Goal: Complete application form

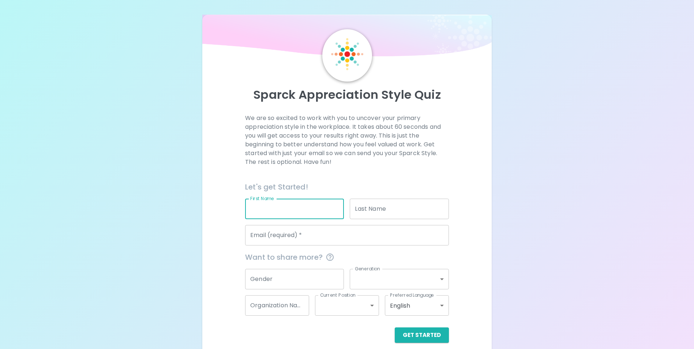
click at [249, 208] on input "First Name" at bounding box center [294, 209] width 99 height 20
type input "Lesia"
type input "Domkova"
type input "lesia.domkova@fumic.com"
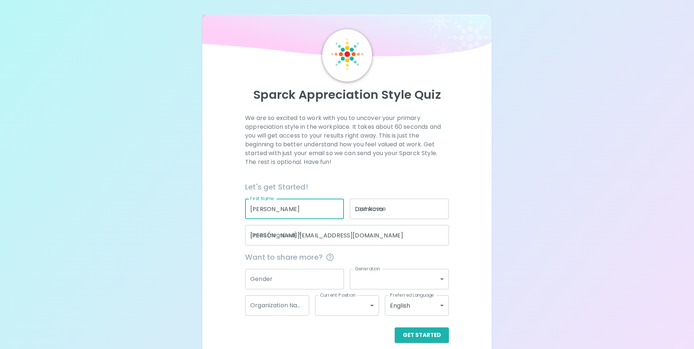
type input "Farmers Union Mutual Insurance Company"
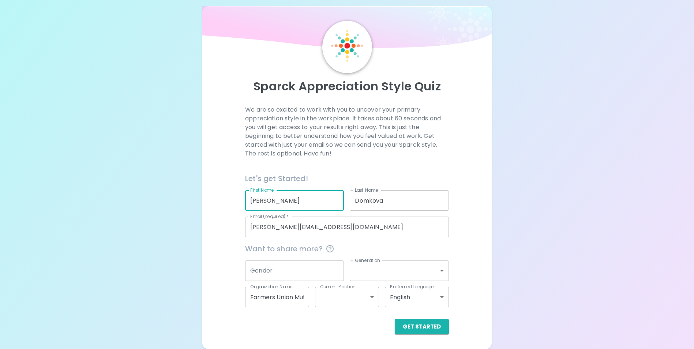
click at [266, 275] on input "Gender" at bounding box center [294, 271] width 99 height 20
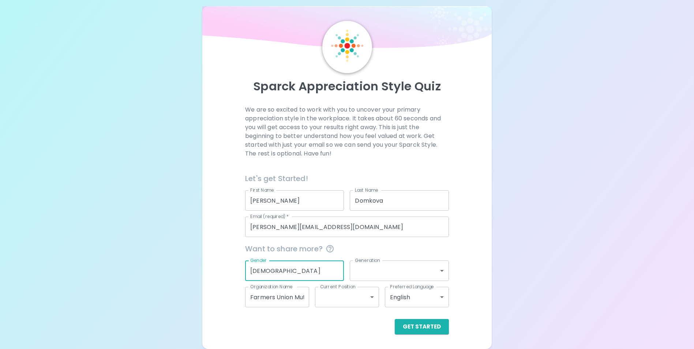
type input "Female"
click at [430, 266] on body "Sparck Appreciation Style Quiz We are so excited to work with you to uncover yo…" at bounding box center [350, 171] width 700 height 358
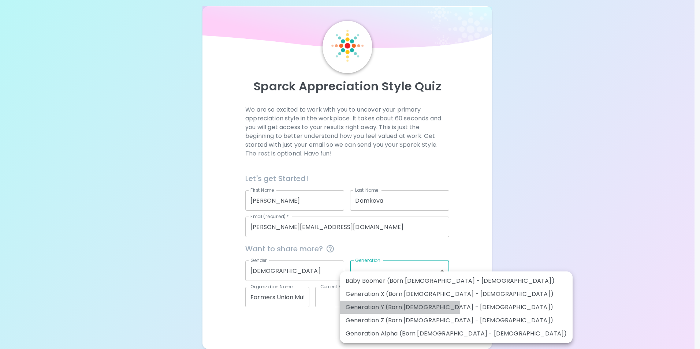
click at [372, 307] on li "Generation Y (Born 1981 - 1996)" at bounding box center [456, 307] width 233 height 13
type input "generation_y"
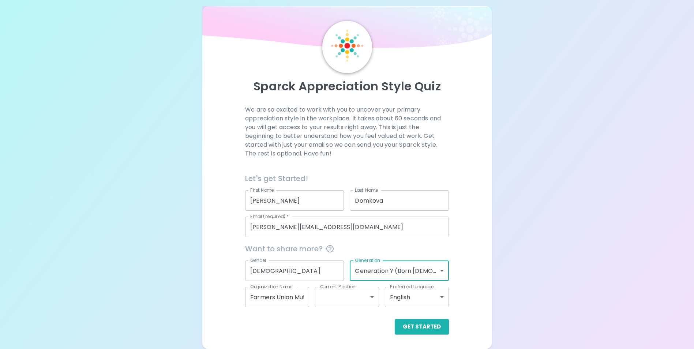
click at [289, 298] on input "Farmers Union Mutual Insurance Company" at bounding box center [277, 297] width 64 height 20
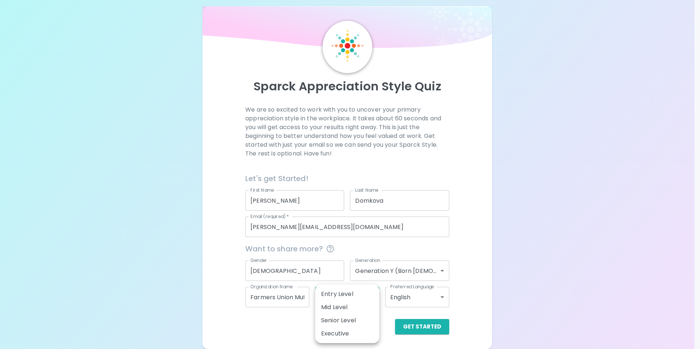
click at [348, 301] on body "Sparck Appreciation Style Quiz We are so excited to work with you to uncover yo…" at bounding box center [350, 171] width 700 height 358
click at [351, 307] on li "Mid Level" at bounding box center [347, 307] width 64 height 13
type input "mid_level"
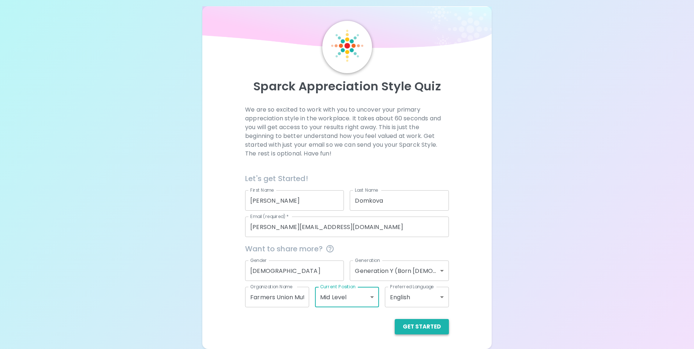
click at [432, 325] on button "Get Started" at bounding box center [422, 326] width 54 height 15
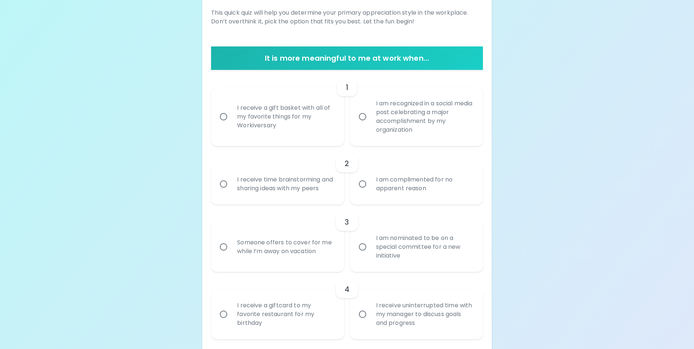
scroll to position [118, 0]
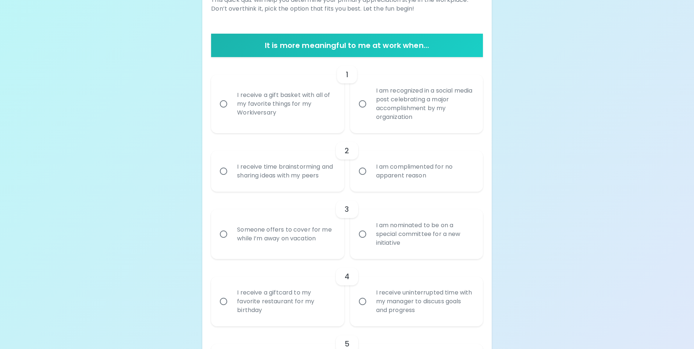
click at [224, 242] on input "Someone offers to cover for me while I’m away on vacation" at bounding box center [223, 234] width 15 height 15
radio input "true"
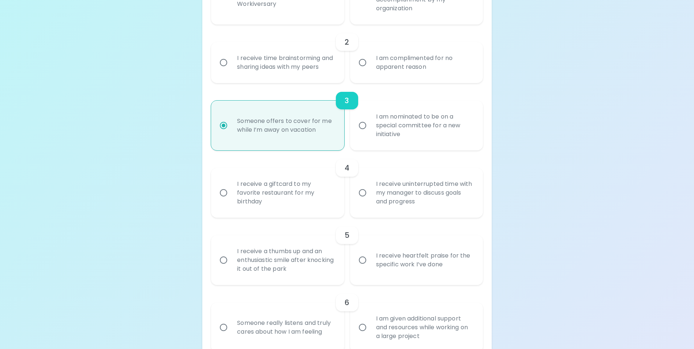
scroll to position [250, 0]
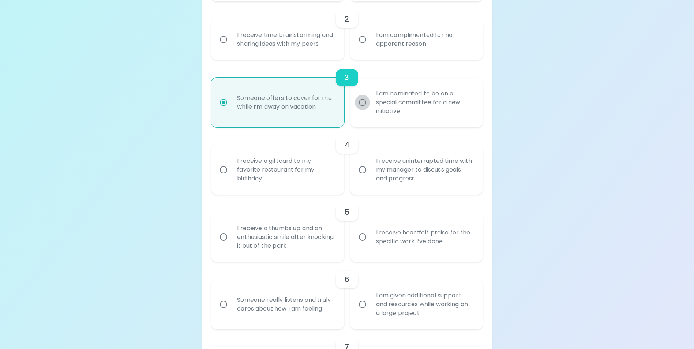
click at [361, 110] on input "I am nominated to be on a special committee for a new initiative" at bounding box center [362, 102] width 15 height 15
radio input "true"
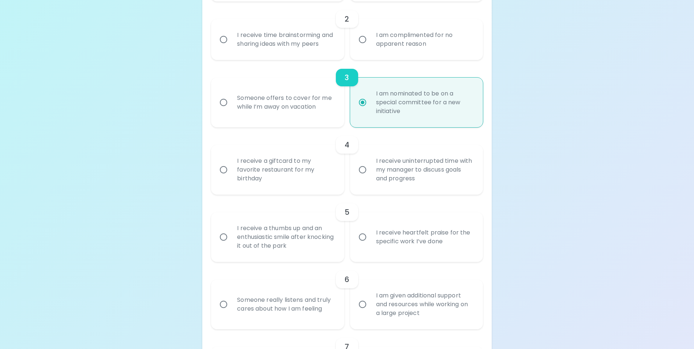
click at [223, 110] on input "Someone offers to cover for me while I’m away on vacation" at bounding box center [223, 102] width 15 height 15
radio input "true"
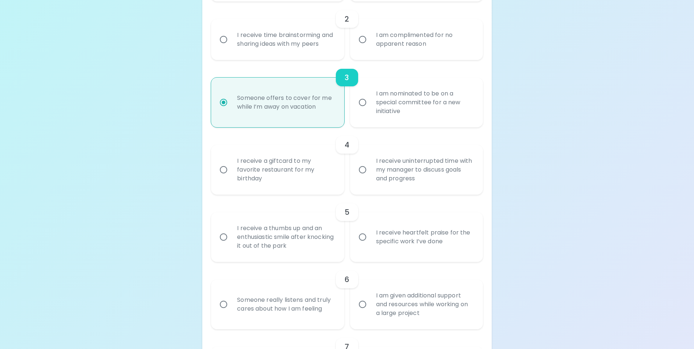
click at [221, 44] on input "I receive time brainstorming and sharing ideas with my peers" at bounding box center [223, 39] width 15 height 15
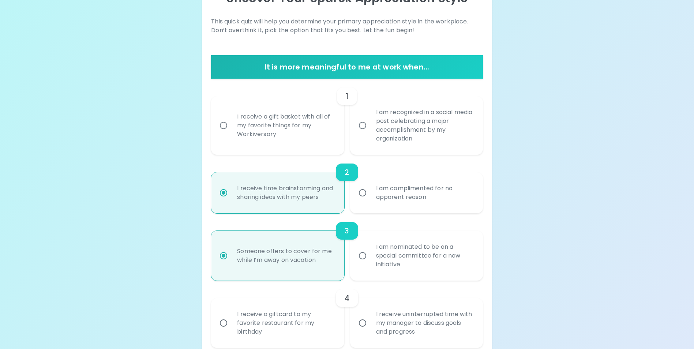
scroll to position [110, 0]
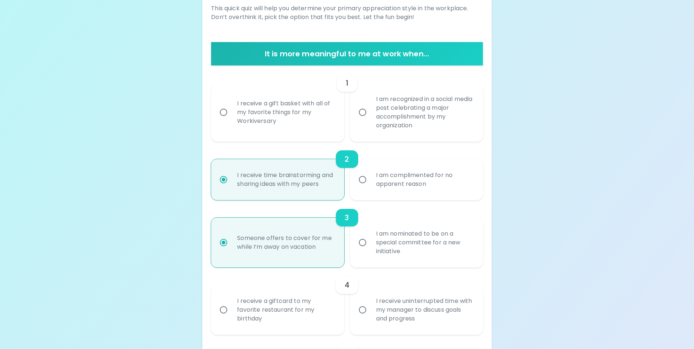
radio input "true"
click at [222, 111] on input "I receive a gift basket with all of my favorite things for my Workiversary" at bounding box center [223, 112] width 15 height 15
radio input "false"
radio input "true"
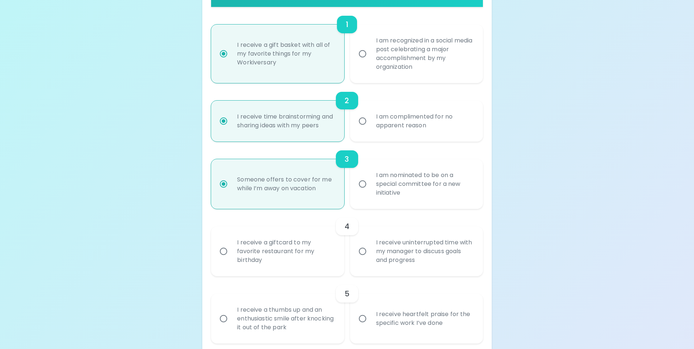
scroll to position [205, 0]
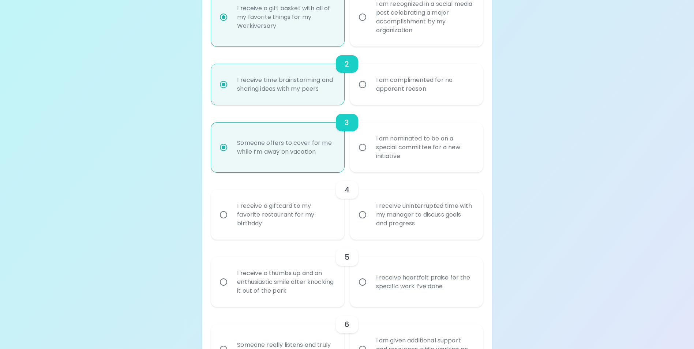
radio input "true"
click at [225, 223] on input "I receive a giftcard to my favorite restaurant for my birthday" at bounding box center [223, 214] width 15 height 15
radio input "false"
radio input "true"
click at [225, 223] on input "I receive a giftcard to my favorite restaurant for my birthday" at bounding box center [223, 214] width 15 height 15
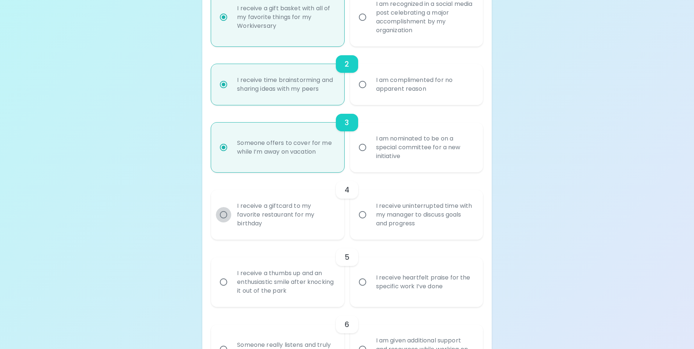
radio input "true"
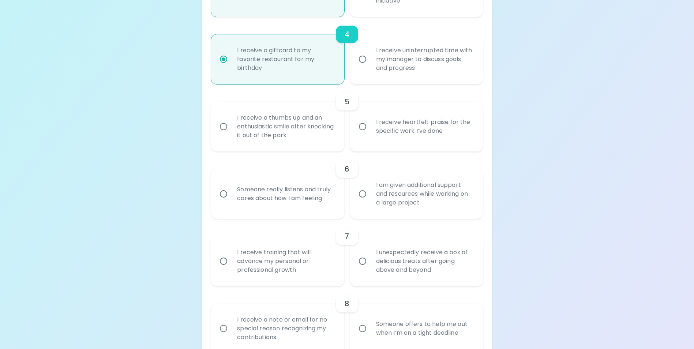
scroll to position [373, 0]
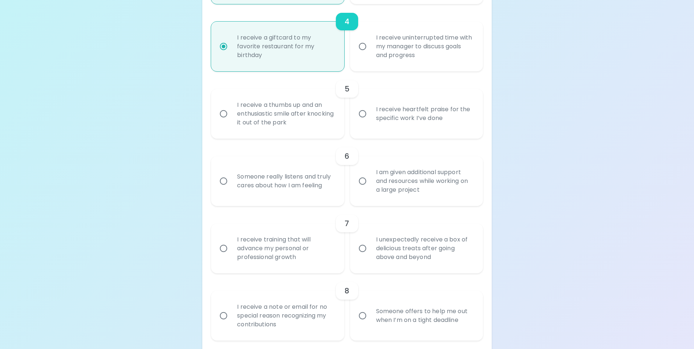
click at [224, 256] on input "I receive training that will advance my personal or professional growth" at bounding box center [223, 248] width 15 height 15
radio input "false"
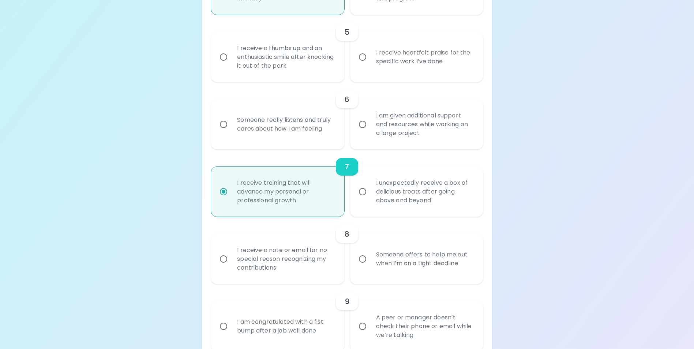
scroll to position [432, 0]
radio input "true"
click at [221, 130] on input "Someone really listens and truly cares about how I am feeling" at bounding box center [223, 122] width 15 height 15
radio input "false"
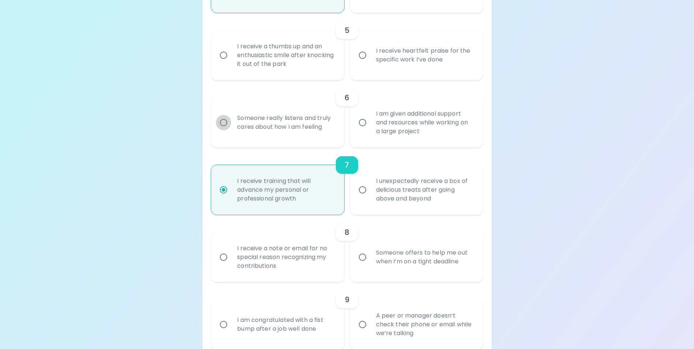
radio input "false"
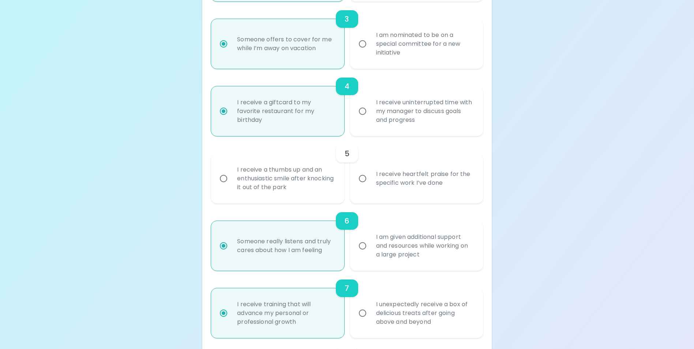
scroll to position [307, 0]
radio input "true"
click at [363, 255] on input "I am given additional support and resources while working on a large project" at bounding box center [362, 246] width 15 height 15
radio input "false"
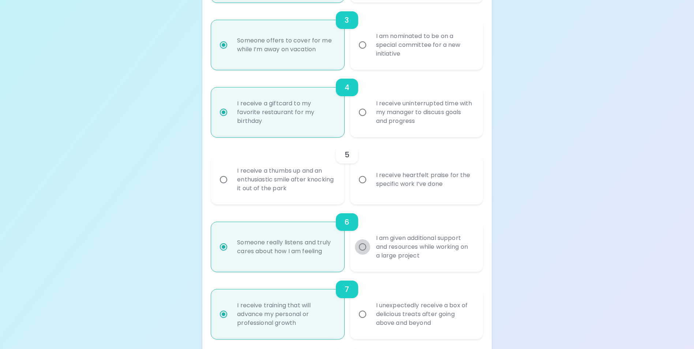
radio input "false"
radio input "true"
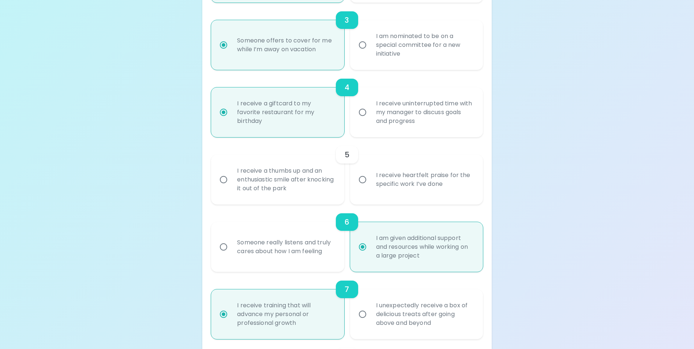
radio input "true"
click at [223, 187] on input "I receive a thumbs up and an enthusiastic smile after knocking it out of the pa…" at bounding box center [223, 179] width 15 height 15
radio input "false"
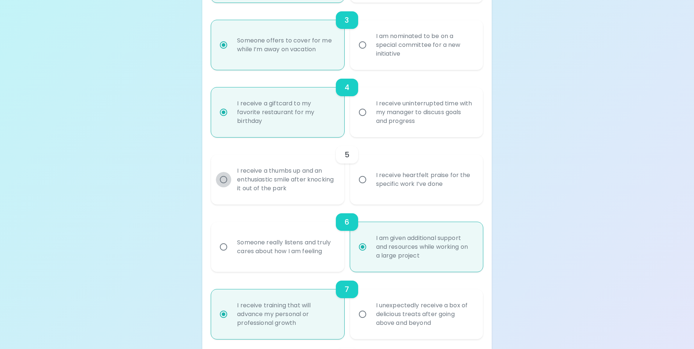
radio input "false"
radio input "true"
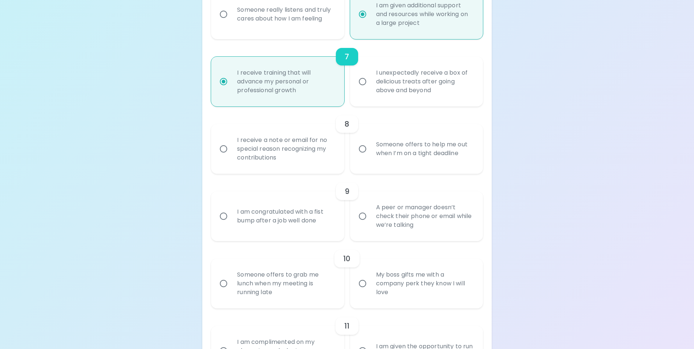
scroll to position [549, 0]
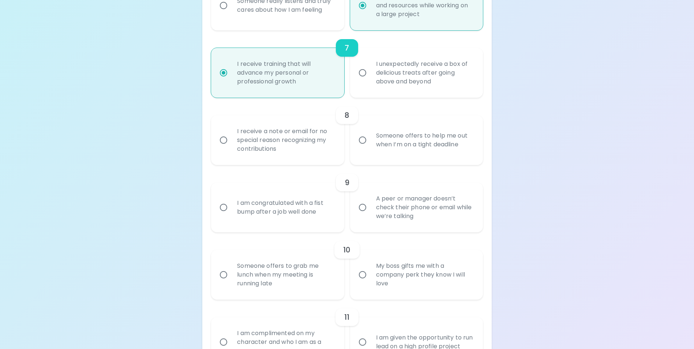
radio input "true"
click at [364, 148] on input "Someone offers to help me out when I’m on a tight deadline" at bounding box center [362, 140] width 15 height 15
radio input "false"
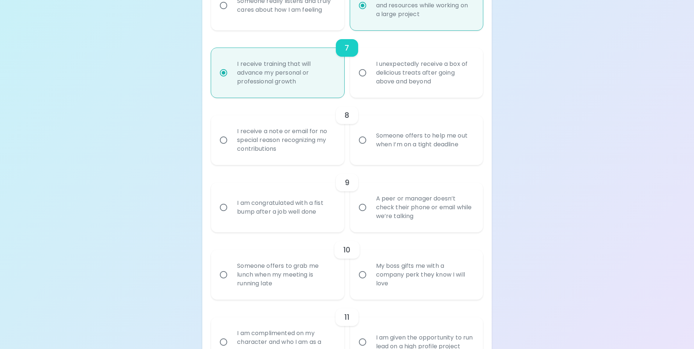
radio input "false"
radio input "true"
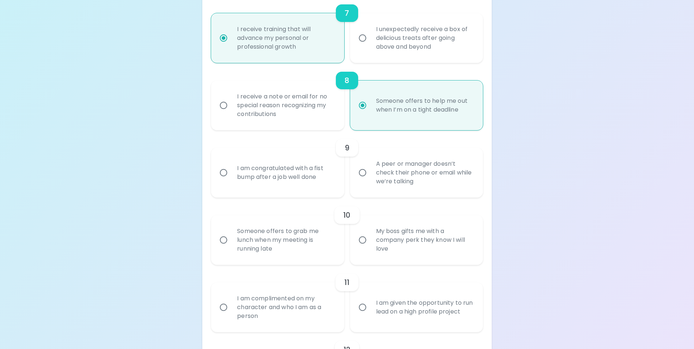
scroll to position [608, 0]
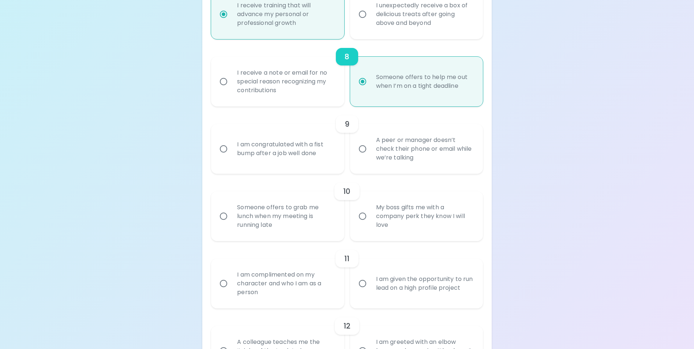
radio input "true"
click at [362, 157] on input "A peer or manager doesn’t check their phone or email while we’re talking" at bounding box center [362, 148] width 15 height 15
radio input "false"
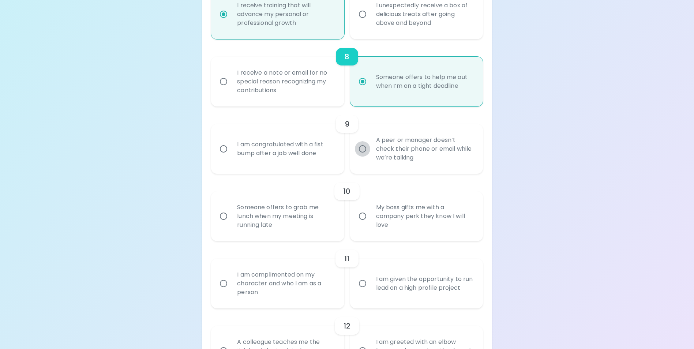
radio input "false"
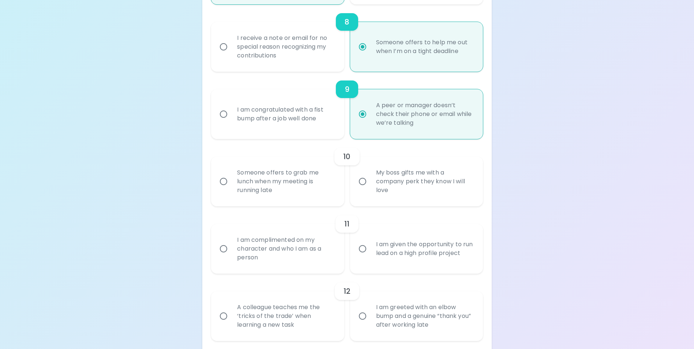
scroll to position [666, 0]
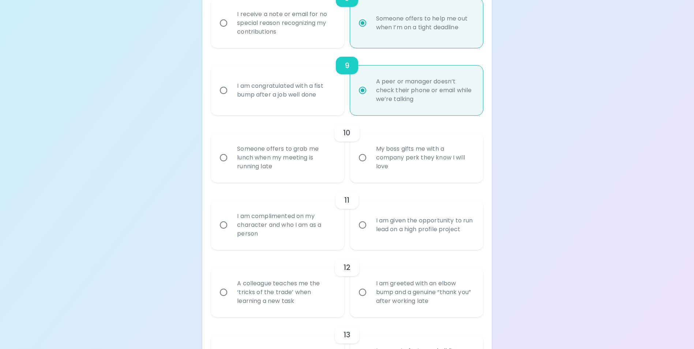
radio input "true"
click at [225, 98] on input "I am congratulated with a fist bump after a job well done" at bounding box center [223, 90] width 15 height 15
radio input "false"
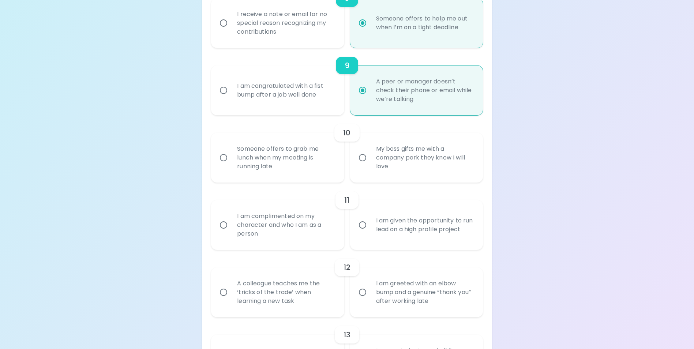
radio input "false"
radio input "true"
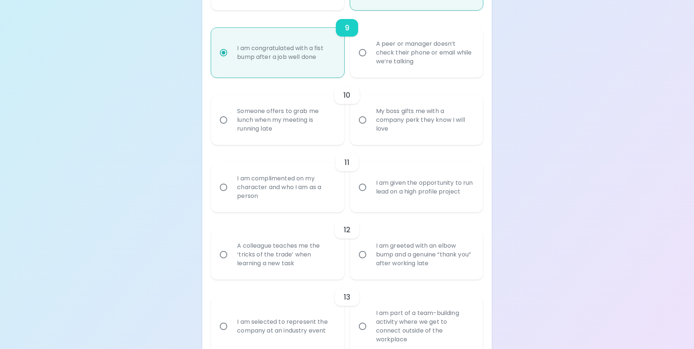
scroll to position [739, 0]
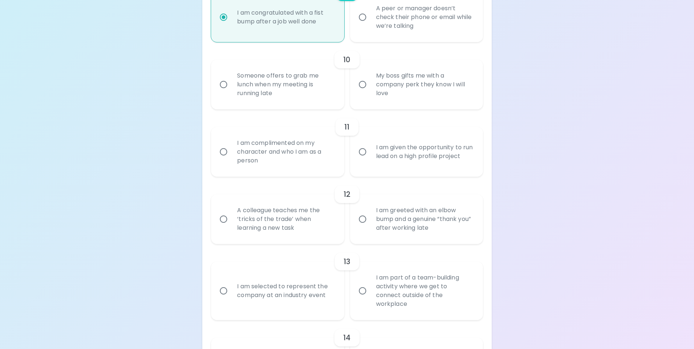
radio input "true"
click at [221, 92] on input "Someone offers to grab me lunch when my meeting is running late" at bounding box center [223, 84] width 15 height 15
radio input "false"
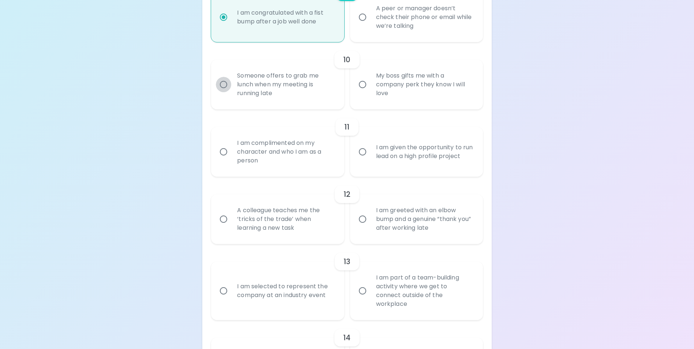
radio input "false"
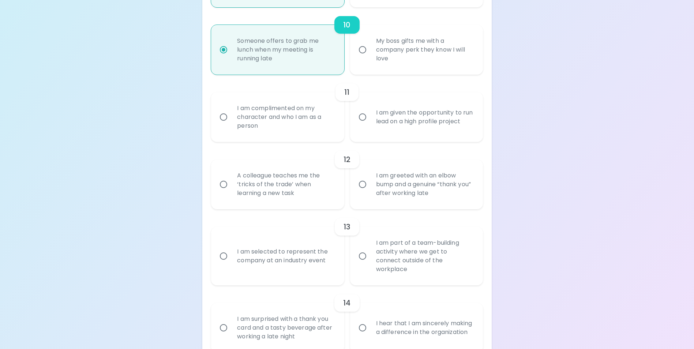
scroll to position [798, 0]
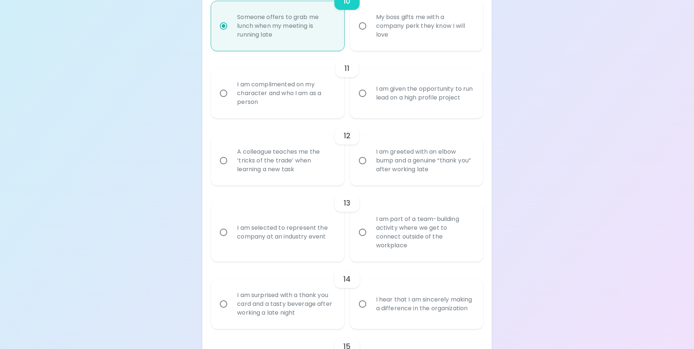
radio input "true"
click at [225, 101] on input "I am complimented on my character and who I am as a person" at bounding box center [223, 93] width 15 height 15
radio input "false"
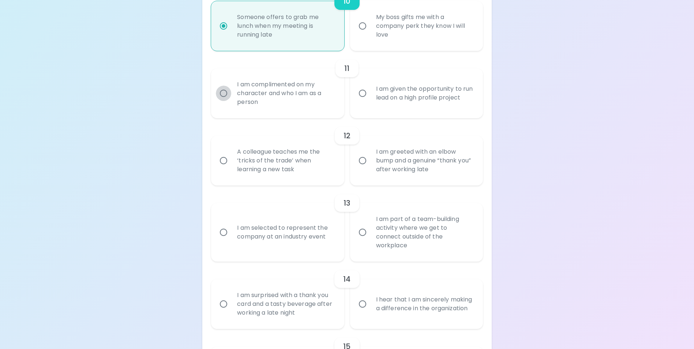
radio input "false"
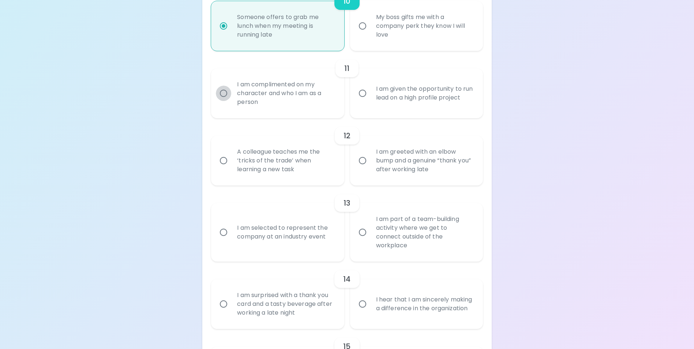
radio input "false"
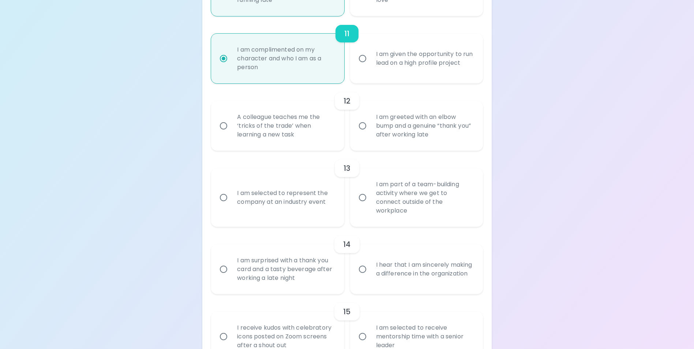
scroll to position [857, 0]
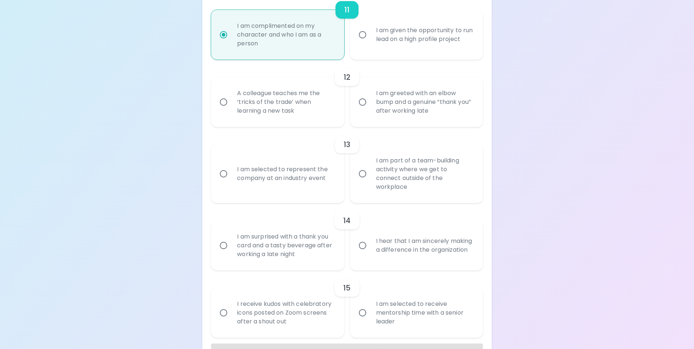
radio input "true"
click at [362, 42] on input "I am given the opportunity to run lead on a high profile project" at bounding box center [362, 34] width 15 height 15
radio input "false"
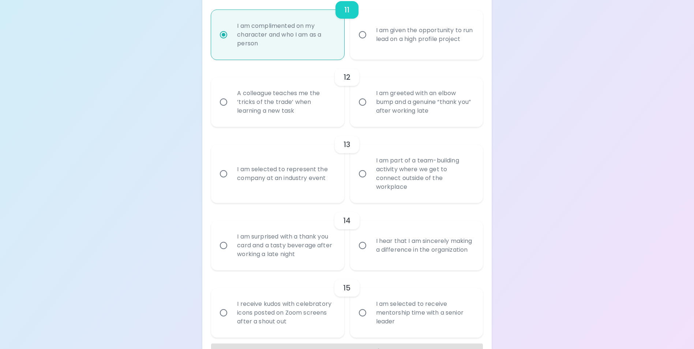
radio input "false"
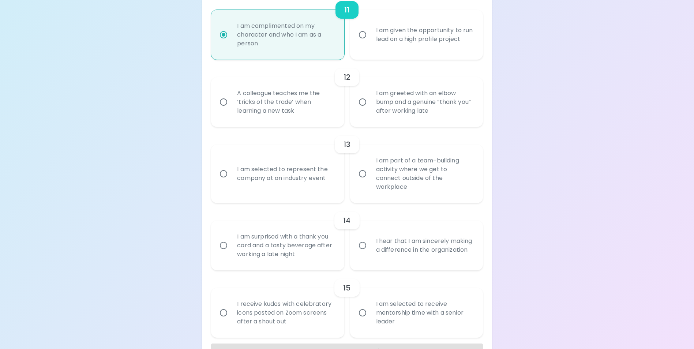
radio input "false"
radio input "true"
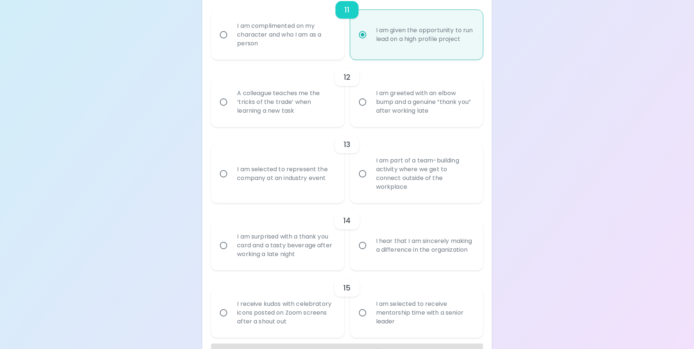
radio input "true"
click at [223, 110] on input "A colleague teaches me the ‘tricks of the trade’ when learning a new task" at bounding box center [223, 101] width 15 height 15
radio input "false"
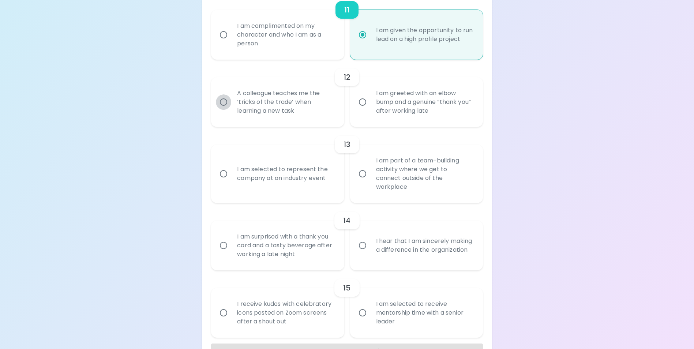
radio input "false"
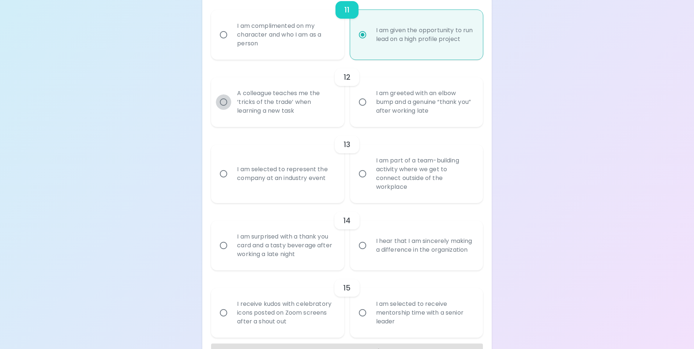
radio input "false"
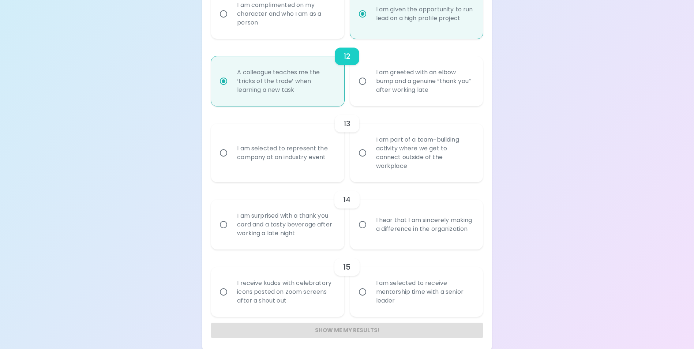
scroll to position [881, 0]
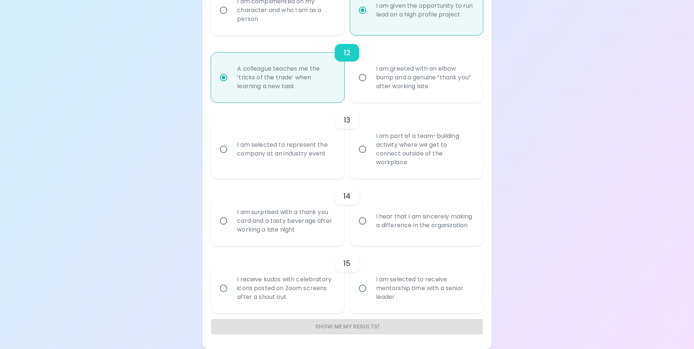
radio input "true"
click at [360, 85] on input "I am greeted with an elbow bump and a genuine “thank you” after working late" at bounding box center [362, 77] width 15 height 15
radio input "false"
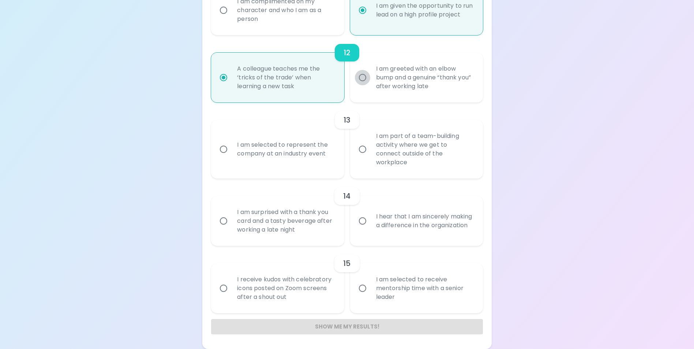
radio input "false"
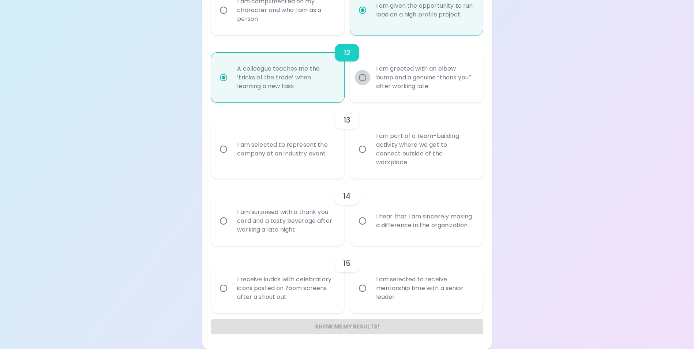
radio input "false"
radio input "true"
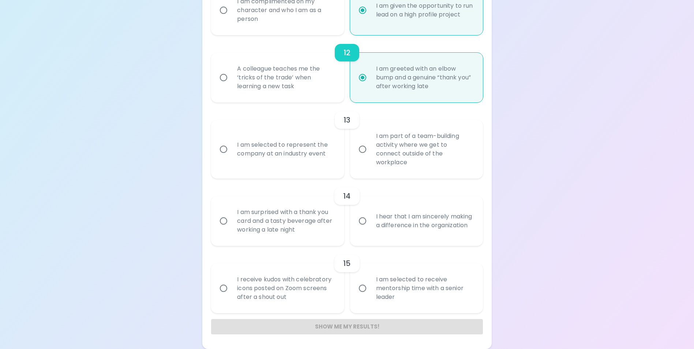
radio input "true"
click at [362, 155] on input "I am part of a team-building activity where we get to connect outside of the wo…" at bounding box center [362, 149] width 15 height 15
radio input "false"
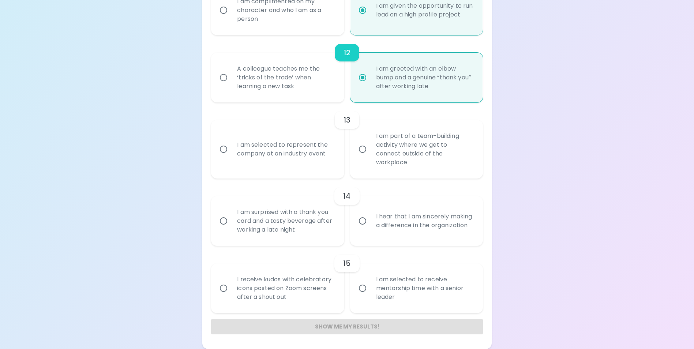
radio input "false"
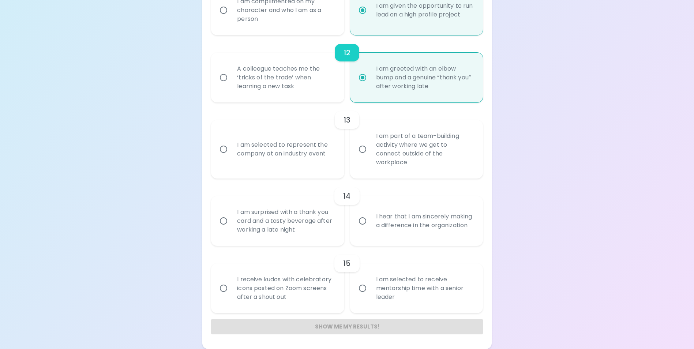
radio input "false"
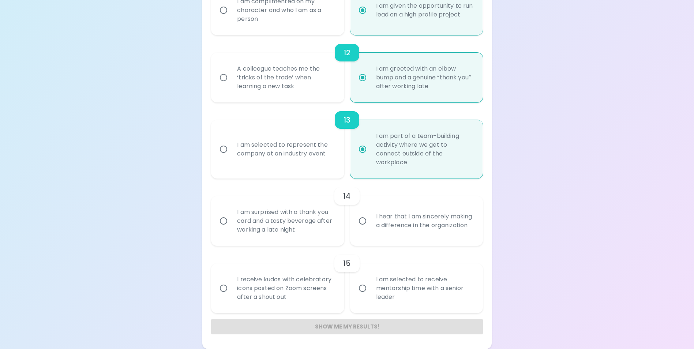
radio input "true"
click at [364, 221] on input "I hear that I am sincerely making a difference in the organization" at bounding box center [362, 220] width 15 height 15
radio input "false"
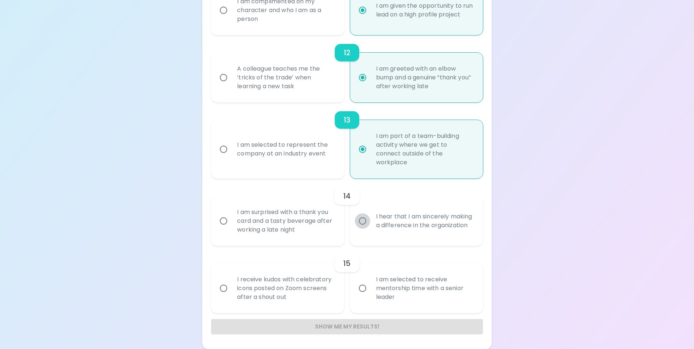
radio input "false"
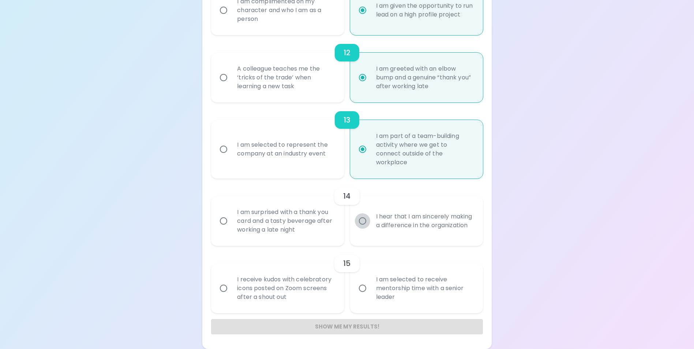
radio input "false"
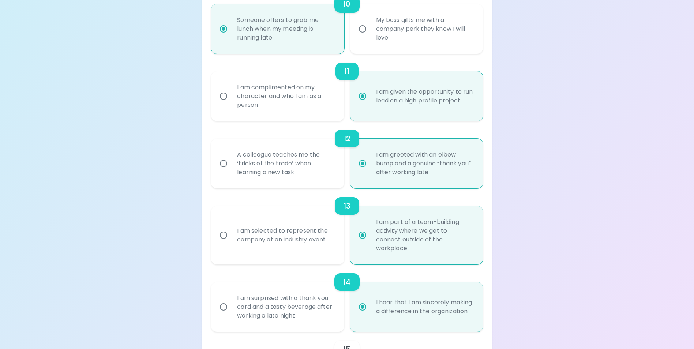
scroll to position [808, 0]
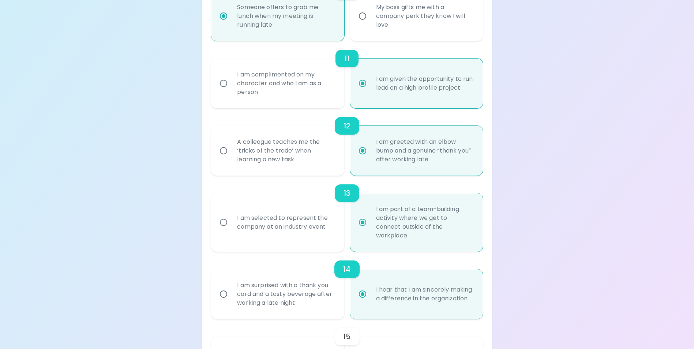
radio input "true"
click at [223, 295] on input "I am surprised with a thank you card and a tasty beverage after working a late …" at bounding box center [223, 294] width 15 height 15
radio input "false"
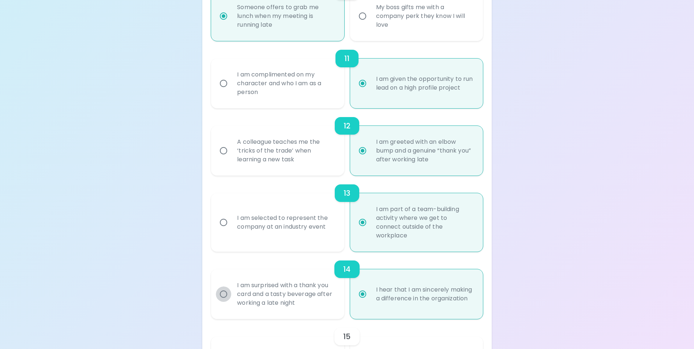
radio input "false"
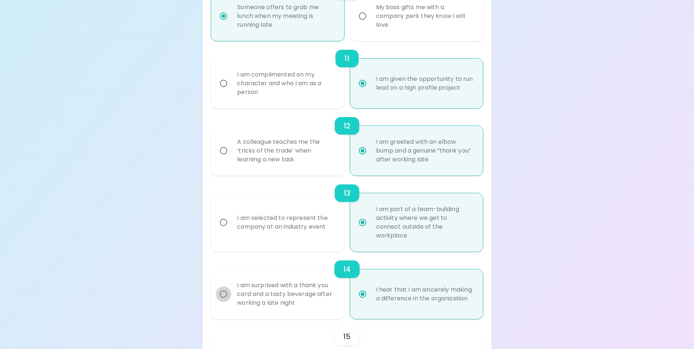
radio input "false"
radio input "true"
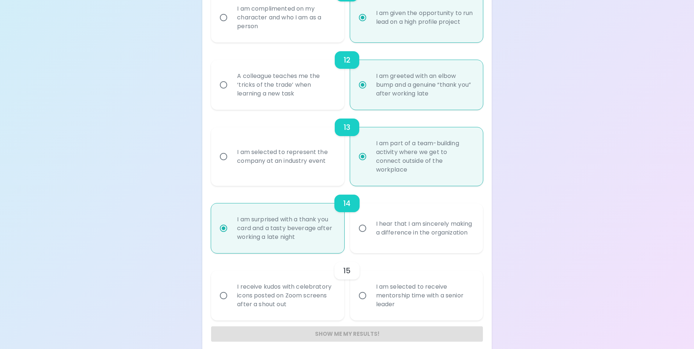
scroll to position [881, 0]
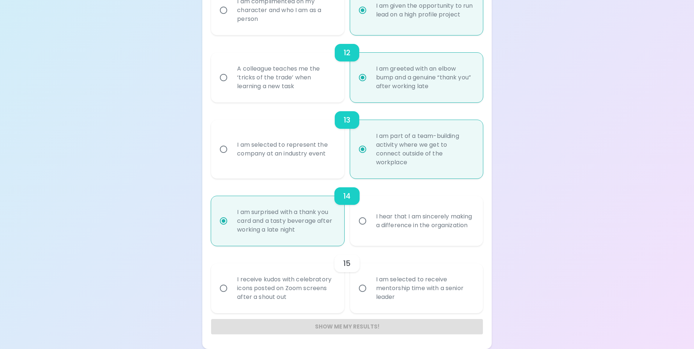
radio input "true"
click at [361, 291] on input "I am selected to receive mentorship time with a senior leader" at bounding box center [362, 288] width 15 height 15
radio input "false"
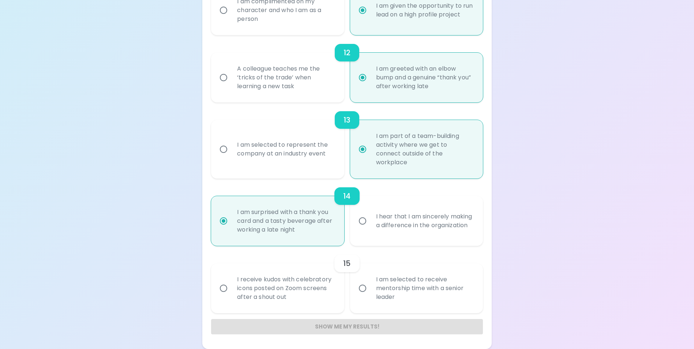
radio input "false"
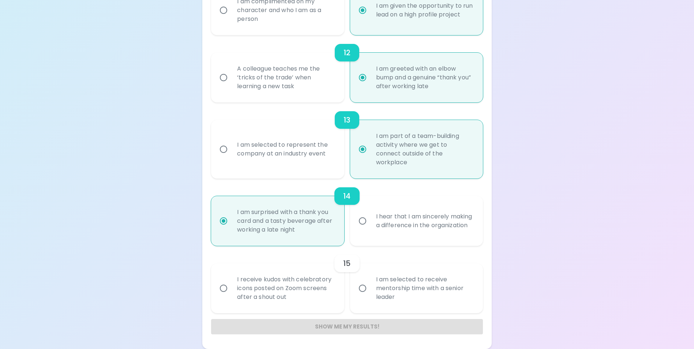
radio input "false"
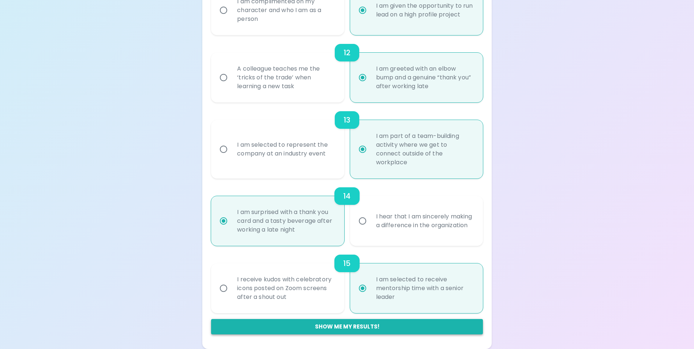
radio input "true"
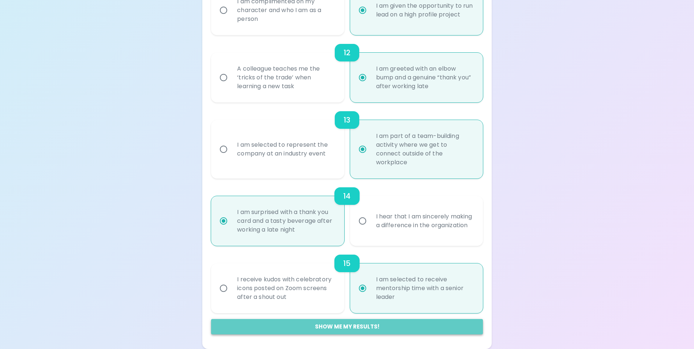
click at [389, 327] on button "Show me my results!" at bounding box center [347, 326] width 272 height 15
radio input "false"
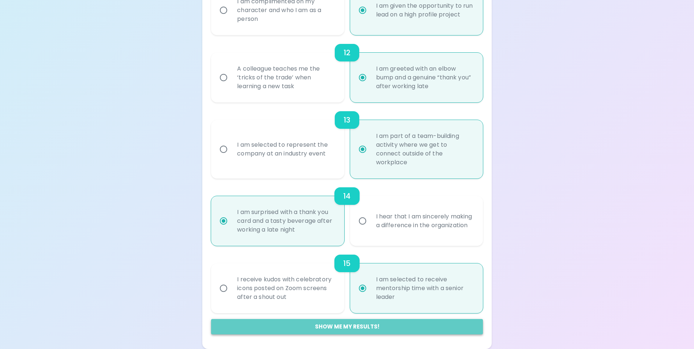
radio input "false"
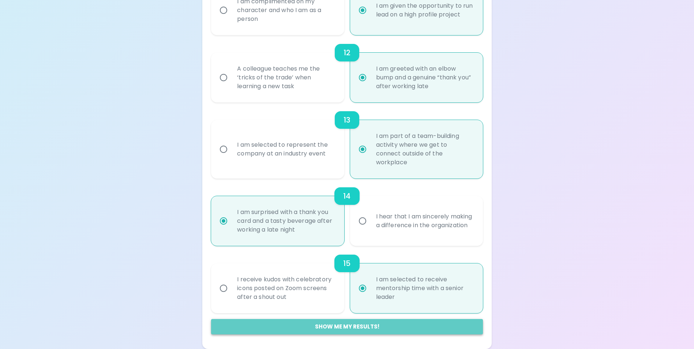
radio input "false"
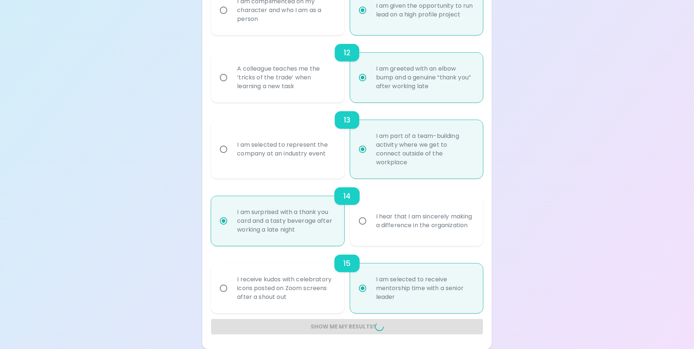
radio input "false"
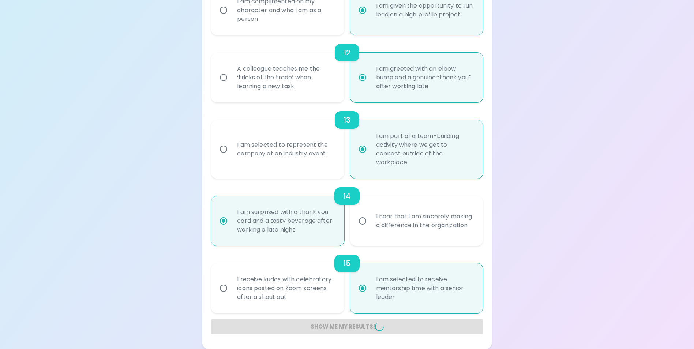
radio input "false"
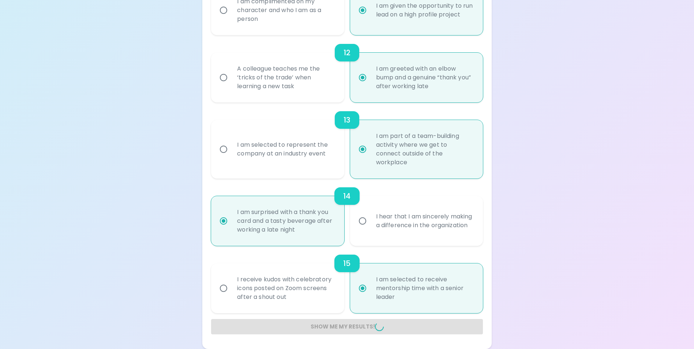
radio input "false"
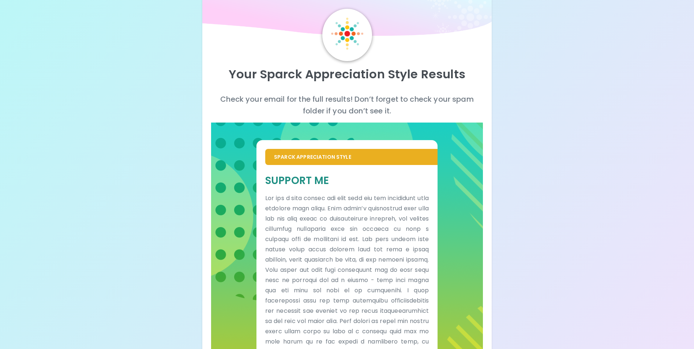
scroll to position [143, 0]
